Goal: Entertainment & Leisure: Consume media (video, audio)

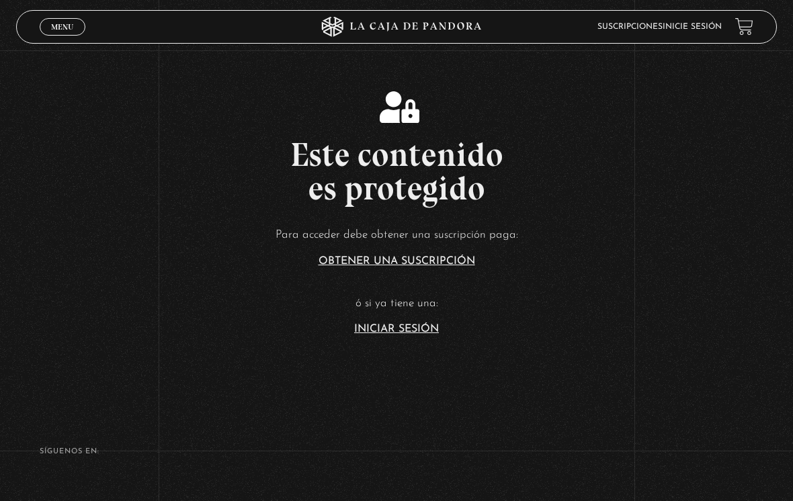
click at [431, 332] on link "Iniciar Sesión" at bounding box center [396, 329] width 85 height 11
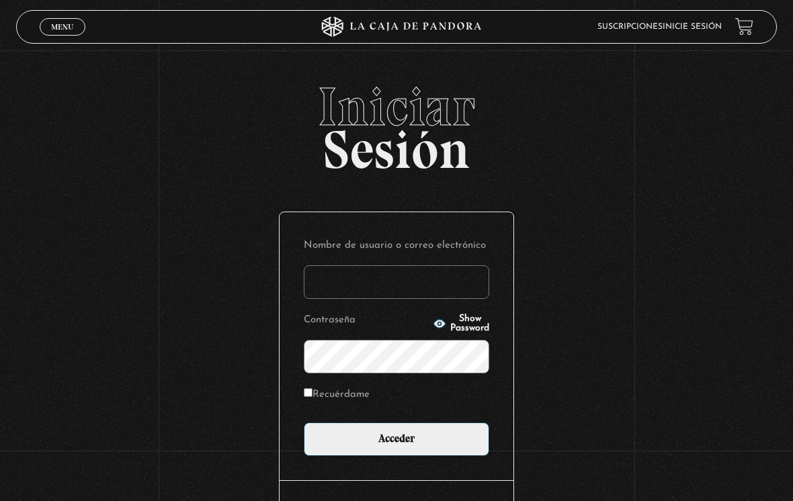
type input "[PERSON_NAME][EMAIL_ADDRESS][DOMAIN_NAME]"
click at [396, 443] on input "Acceder" at bounding box center [396, 440] width 185 height 34
click at [452, 451] on input "Acceder" at bounding box center [396, 440] width 185 height 34
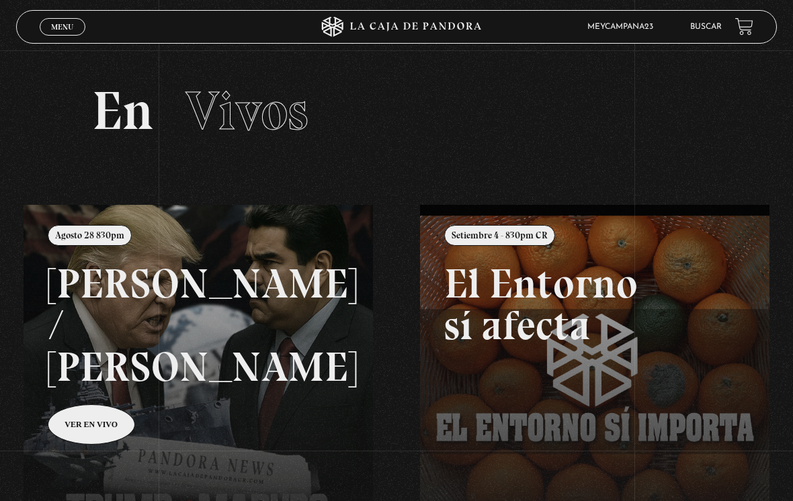
click at [32, 33] on header "Menu Cerrar Meycampana23 En vivos Pandora Centinelas Mi cuenta Salir Buscar" at bounding box center [396, 27] width 761 height 34
click at [66, 35] on span "Cerrar" at bounding box center [63, 38] width 32 height 9
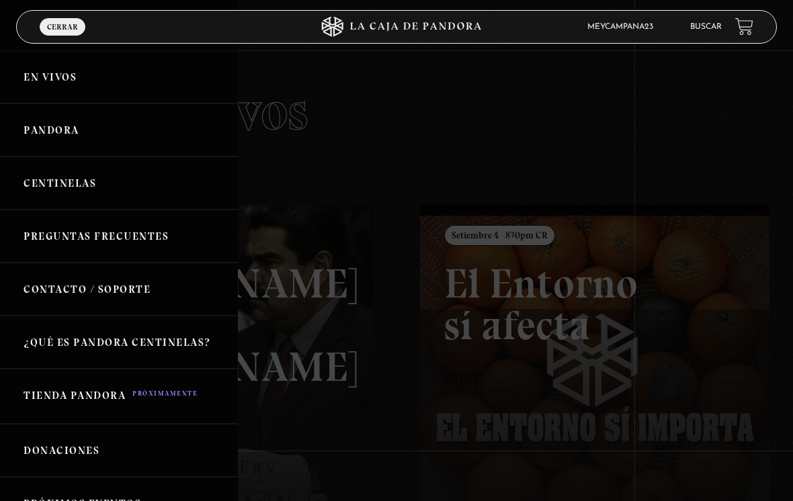
click at [81, 126] on link "Pandora" at bounding box center [119, 129] width 238 height 53
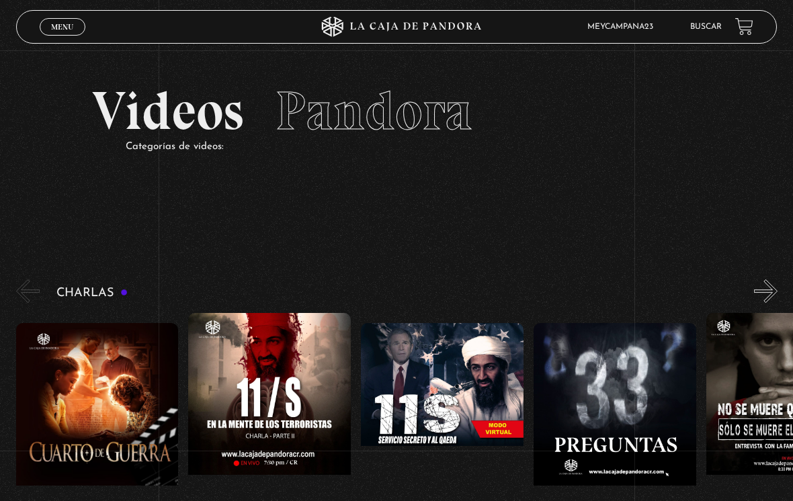
click at [28, 291] on button "«" at bounding box center [28, 291] width 24 height 24
click at [96, 305] on div "Charlas Cuarto de Guerra 11S En la Mente de los Terroristas 11S Servicio Secret…" at bounding box center [404, 410] width 777 height 267
click at [101, 310] on div "Charlas Cuarto de Guerra 11S En la Mente de los Terroristas 11S Servicio Secret…" at bounding box center [404, 410] width 777 height 267
click at [89, 294] on h3 "Charlas" at bounding box center [92, 293] width 72 height 13
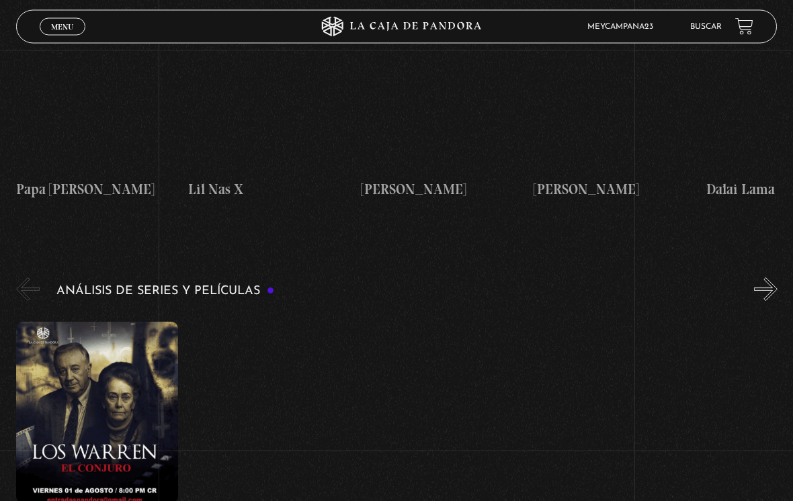
scroll to position [2030, 0]
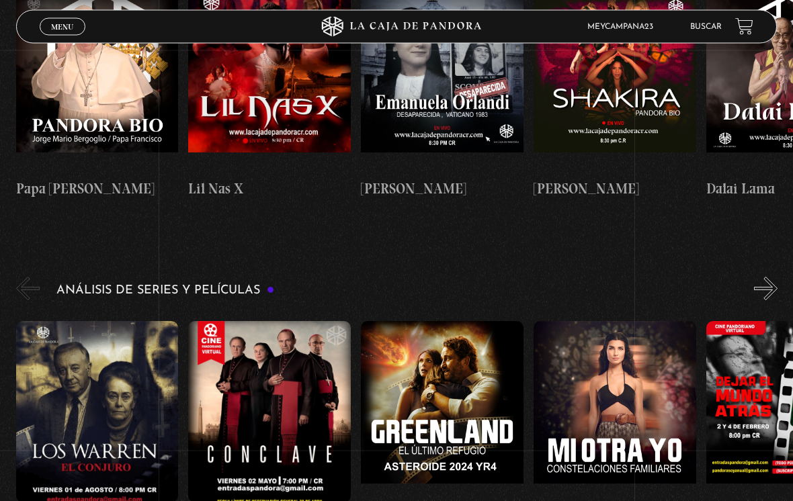
click at [144, 325] on figure at bounding box center [97, 412] width 163 height 181
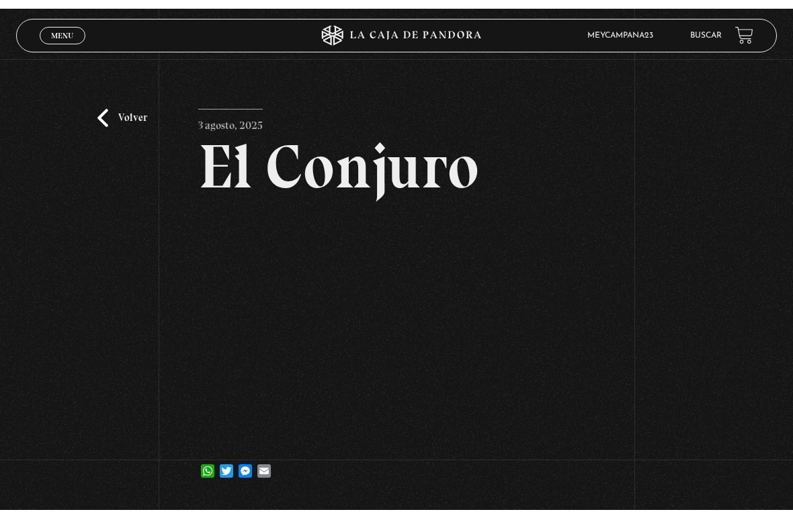
scroll to position [16, 0]
